Goal: Task Accomplishment & Management: Use online tool/utility

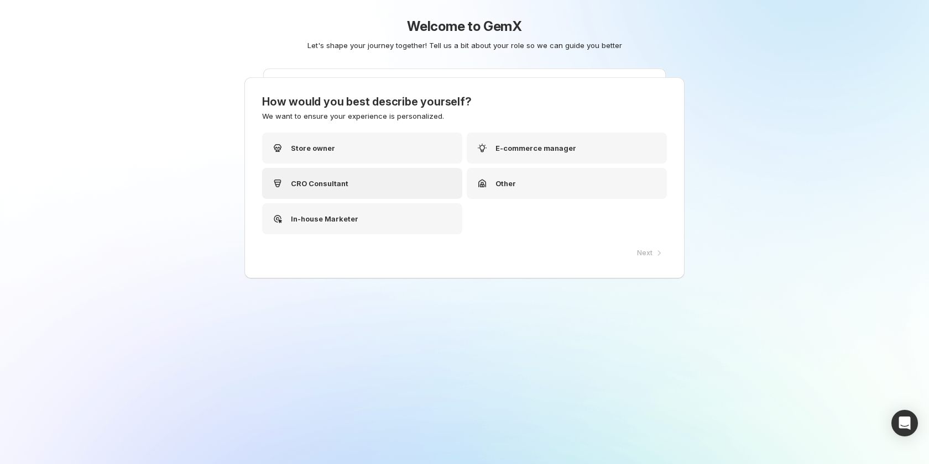
click at [352, 179] on div "CRO Consultant" at bounding box center [362, 183] width 200 height 31
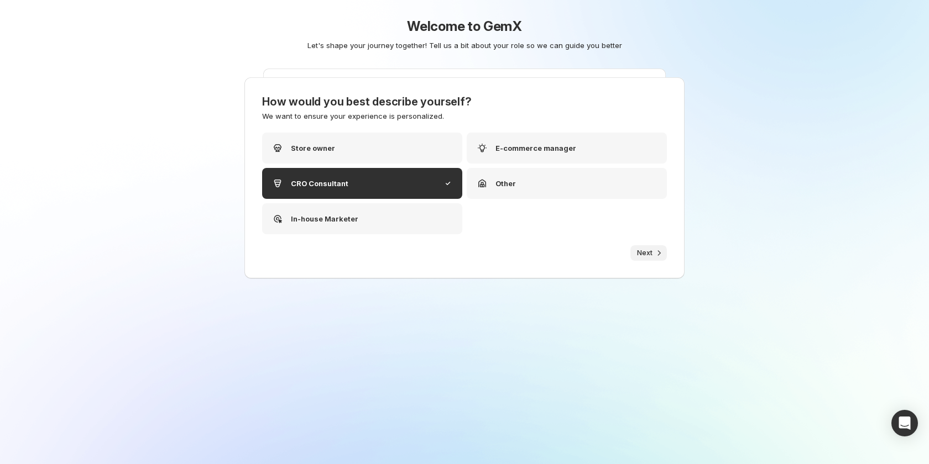
click at [644, 250] on span "Next" at bounding box center [644, 253] width 15 height 9
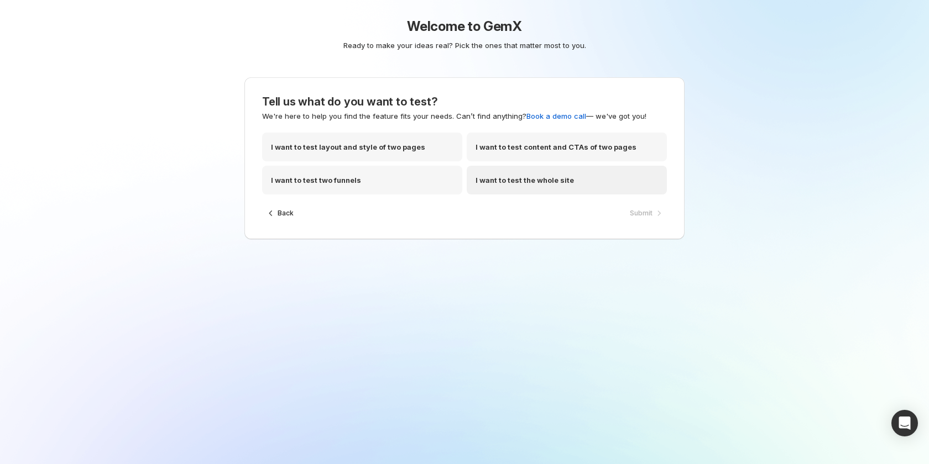
click at [547, 176] on p "I want to test the whole site" at bounding box center [525, 180] width 98 height 11
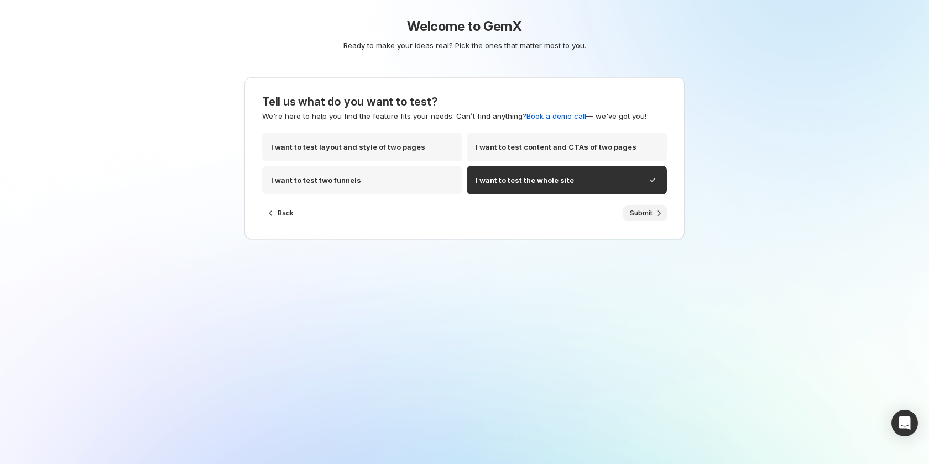
click at [646, 214] on span "Submit" at bounding box center [641, 213] width 23 height 9
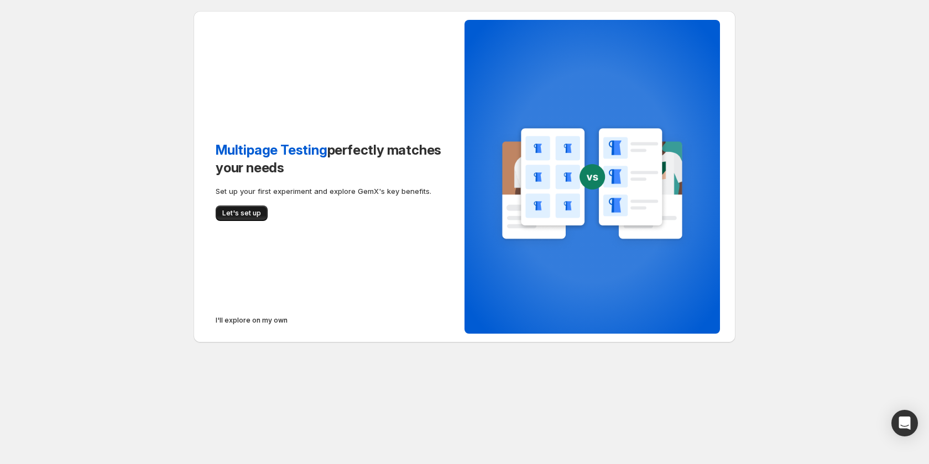
click at [245, 214] on span "Let's set up" at bounding box center [241, 213] width 39 height 9
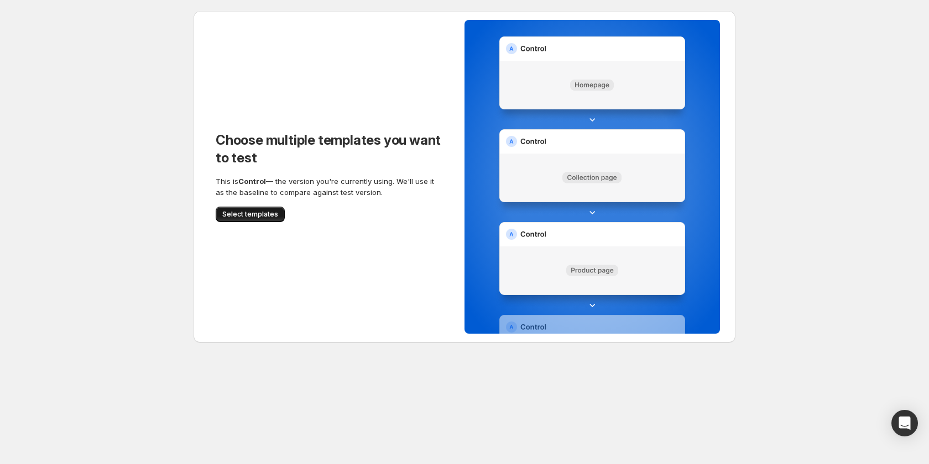
click at [258, 216] on span "Select templates" at bounding box center [250, 214] width 56 height 9
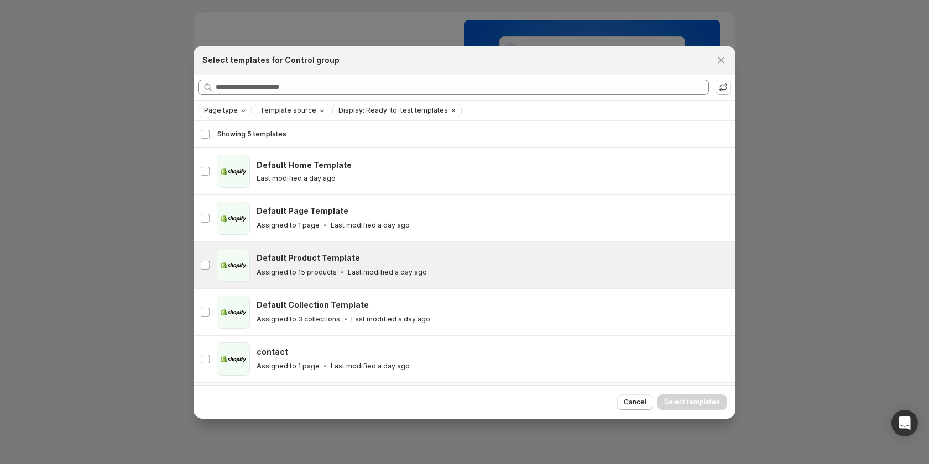
click at [383, 267] on div "Assigned to 15 products Last modified a day ago" at bounding box center [491, 272] width 469 height 11
click at [670, 402] on span "Select templates" at bounding box center [692, 402] width 56 height 9
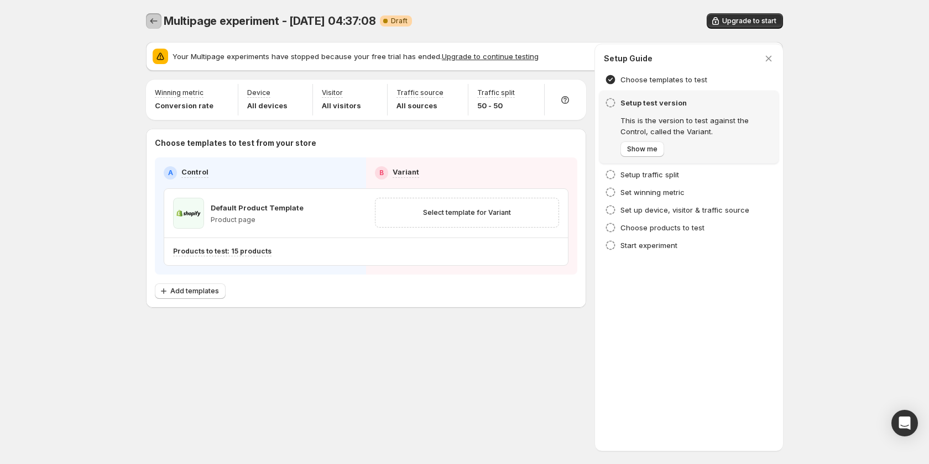
click at [153, 18] on icon "Experiments" at bounding box center [153, 20] width 11 height 11
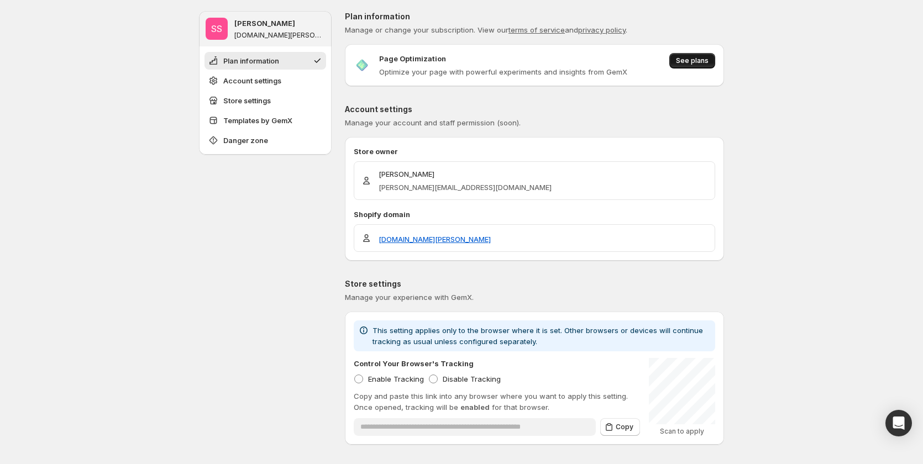
click at [704, 65] on button "See plans" at bounding box center [693, 60] width 46 height 15
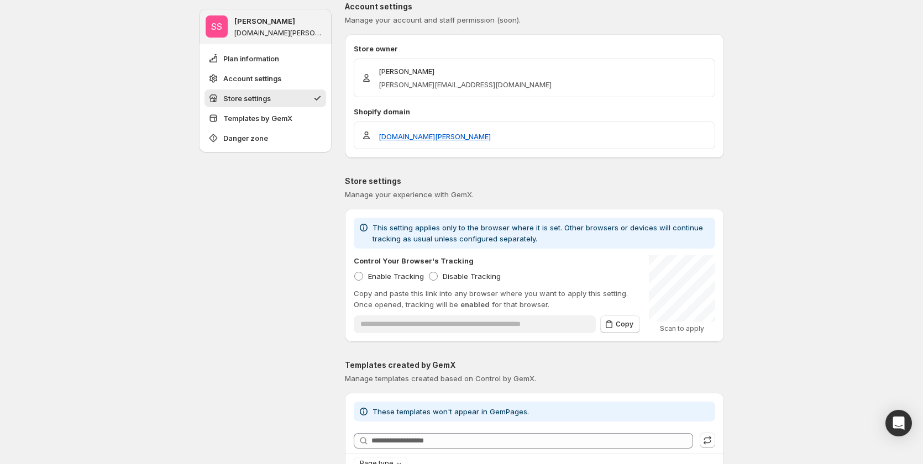
scroll to position [276, 0]
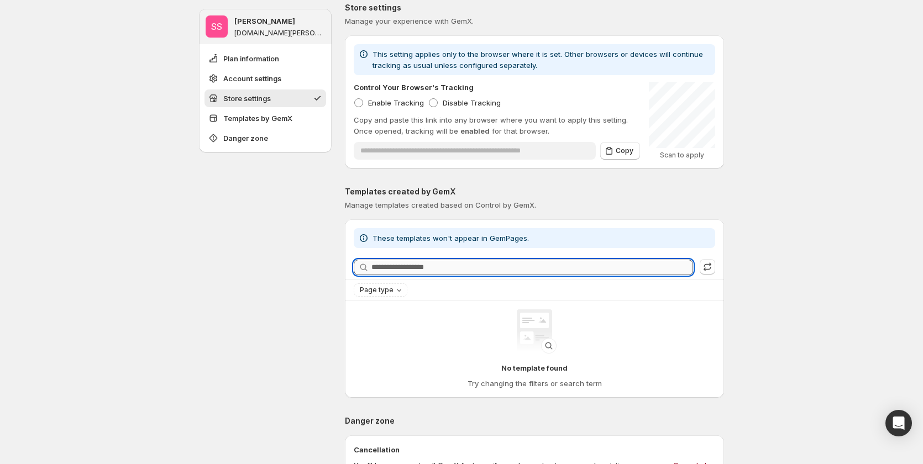
click at [635, 268] on input "Searching templates" at bounding box center [533, 267] width 322 height 15
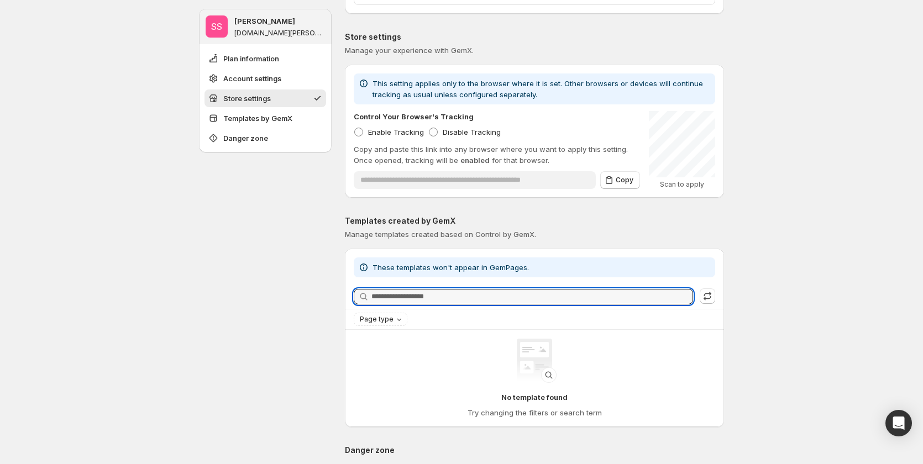
scroll to position [332, 0]
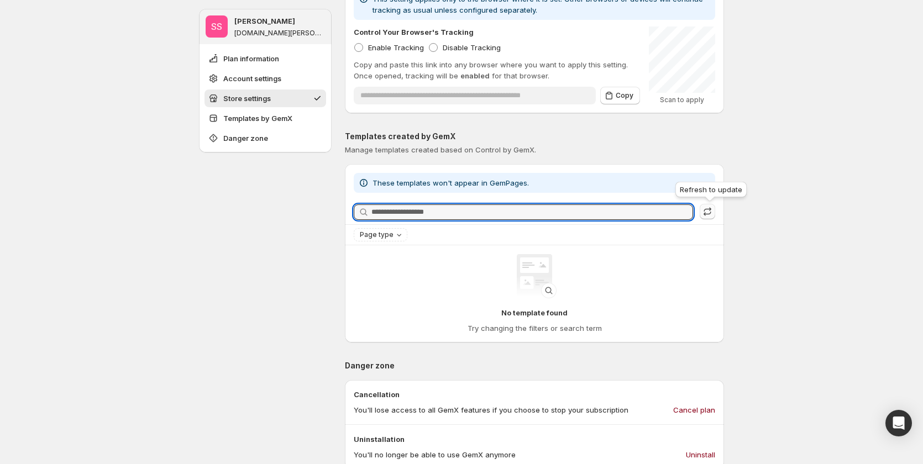
click at [707, 215] on icon "button" at bounding box center [707, 211] width 11 height 11
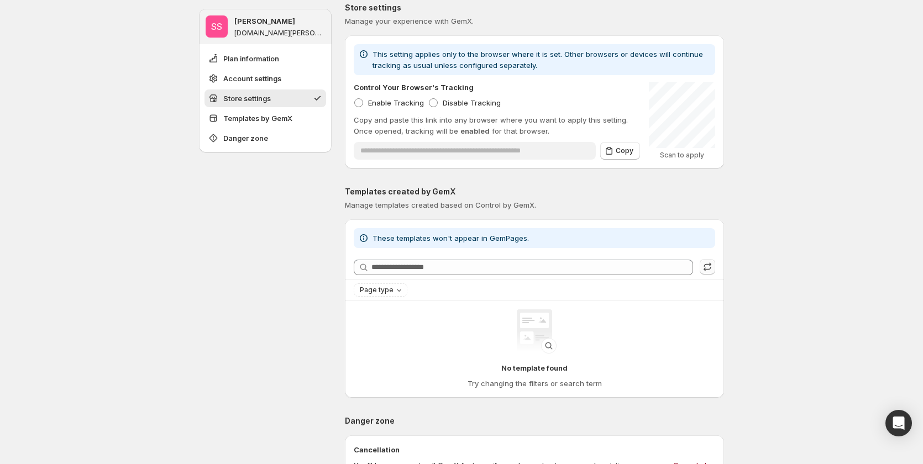
scroll to position [0, 0]
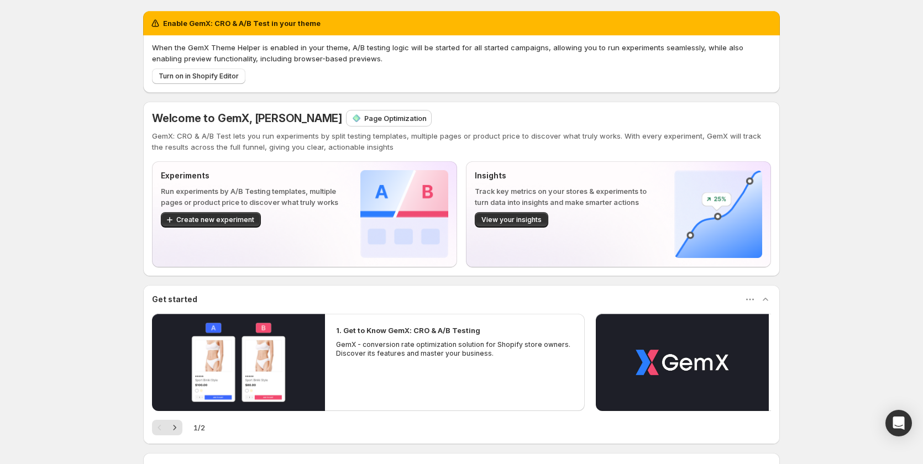
click at [364, 117] on p "Page Optimization" at bounding box center [395, 118] width 62 height 11
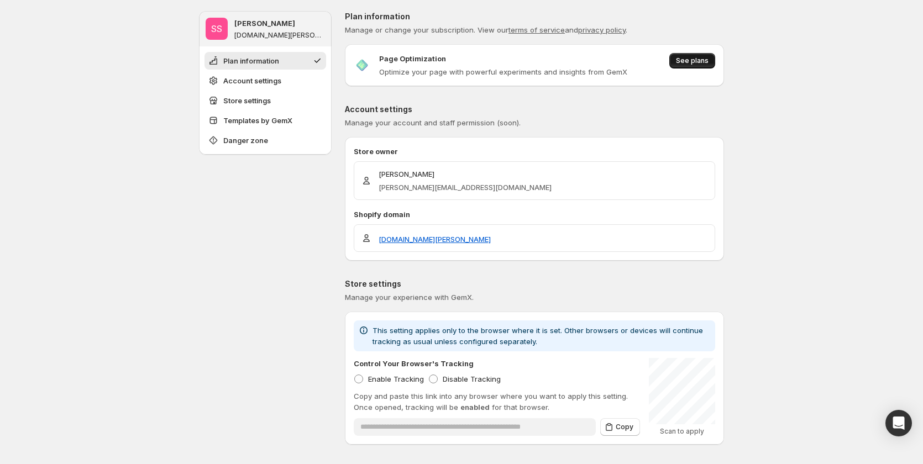
click at [709, 57] on span "See plans" at bounding box center [692, 60] width 33 height 9
